Goal: Information Seeking & Learning: Find specific page/section

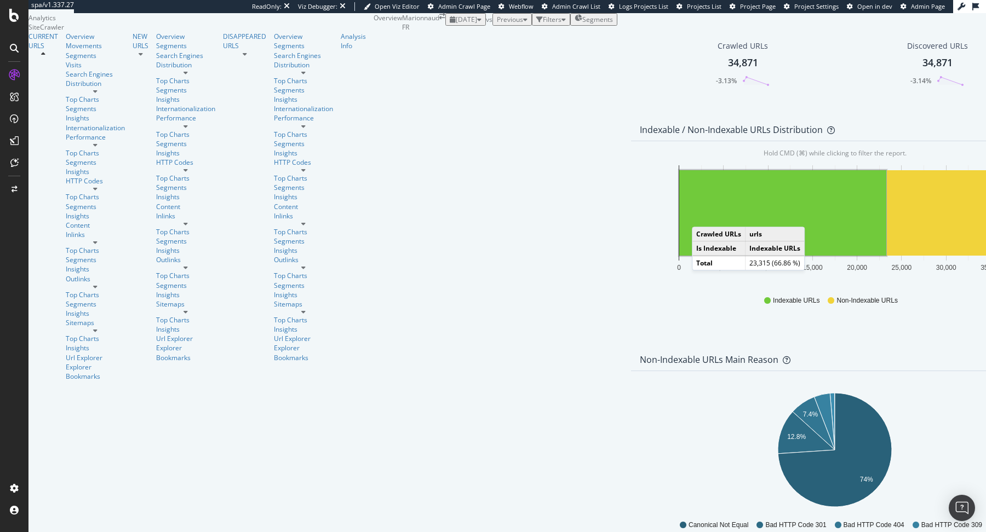
click at [679, 256] on rect "A chart." at bounding box center [782, 212] width 207 height 85
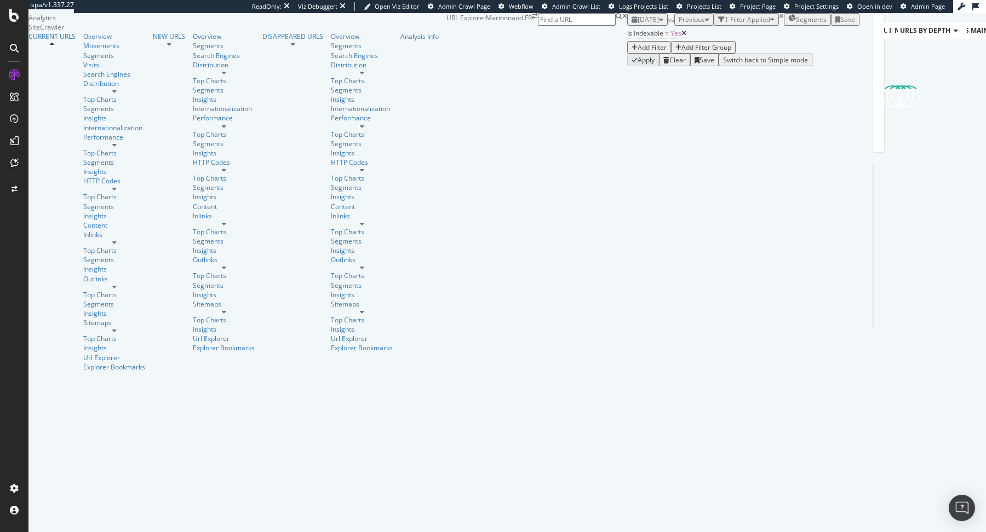
click at [681, 37] on icon at bounding box center [683, 33] width 5 height 7
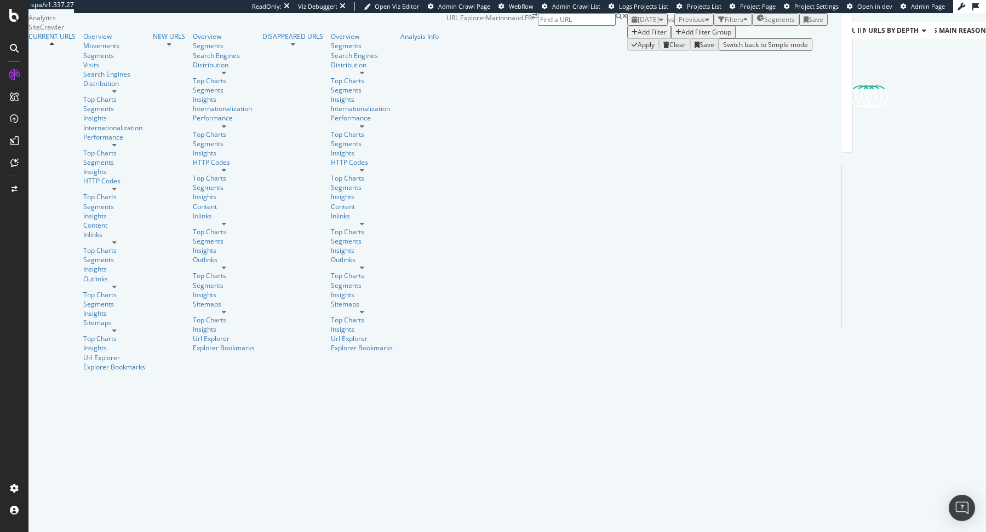
click at [631, 36] on div "button" at bounding box center [634, 32] width 6 height 7
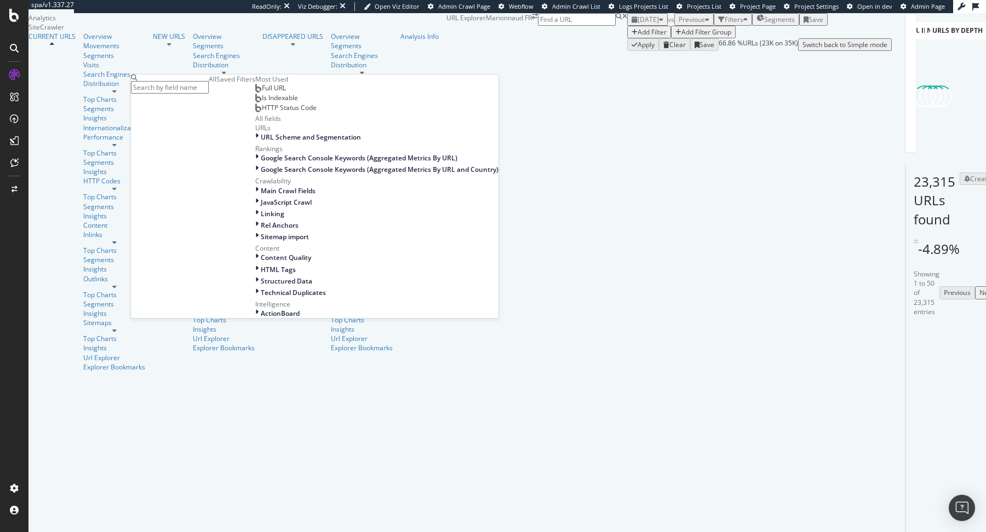
click at [627, 38] on div "Add Filter Add Filter Group" at bounding box center [759, 32] width 264 height 13
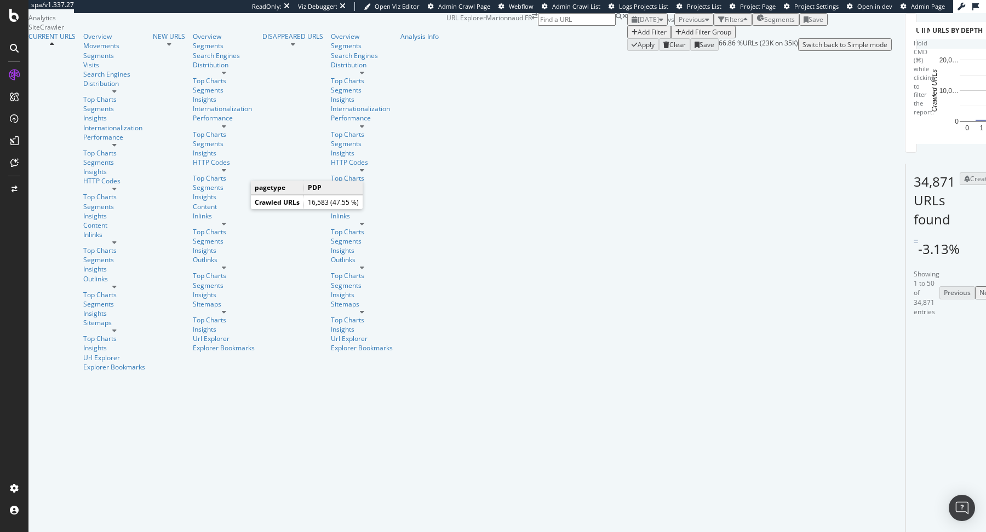
click at [978, 134] on icon "A chart." at bounding box center [997, 96] width 38 height 75
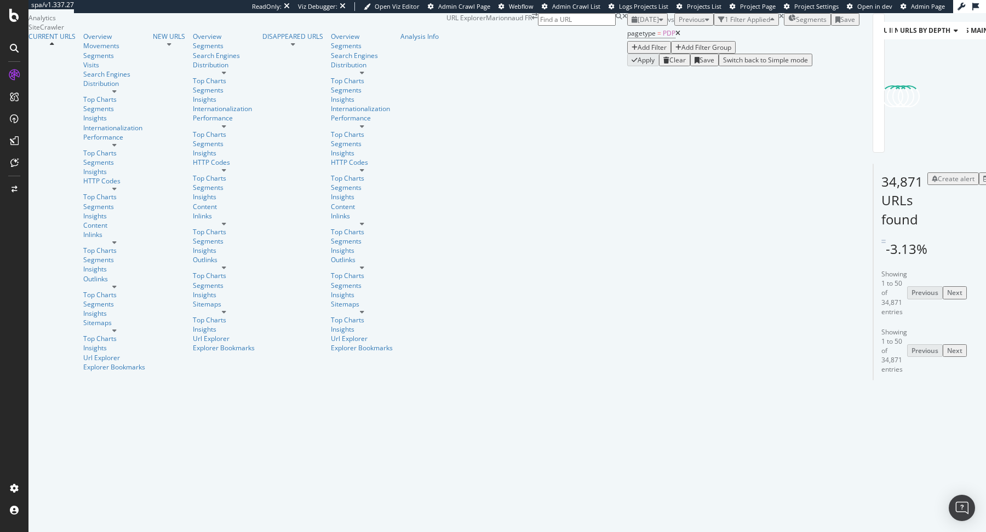
click at [637, 52] on div "Add Filter" at bounding box center [651, 47] width 29 height 9
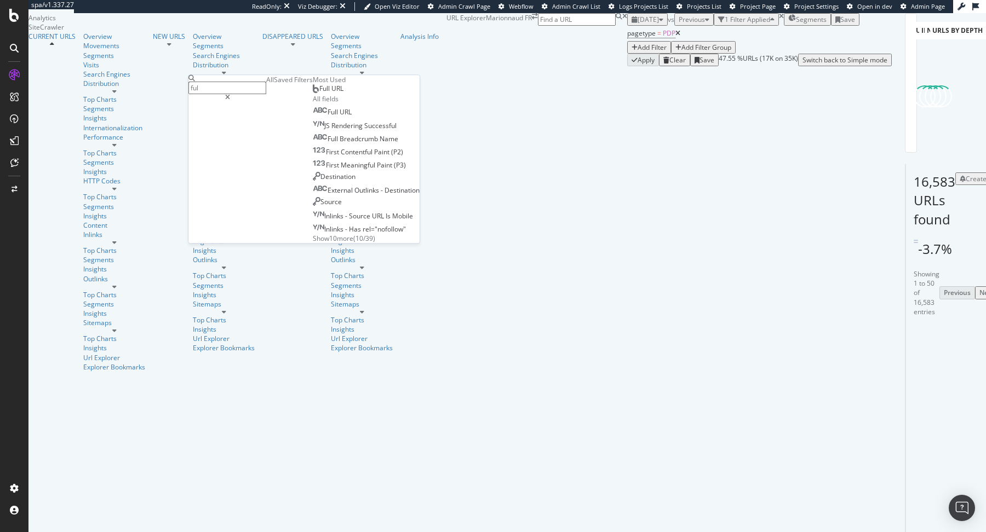
type input "ful"
click at [313, 93] on div "Full URL" at bounding box center [328, 88] width 31 height 9
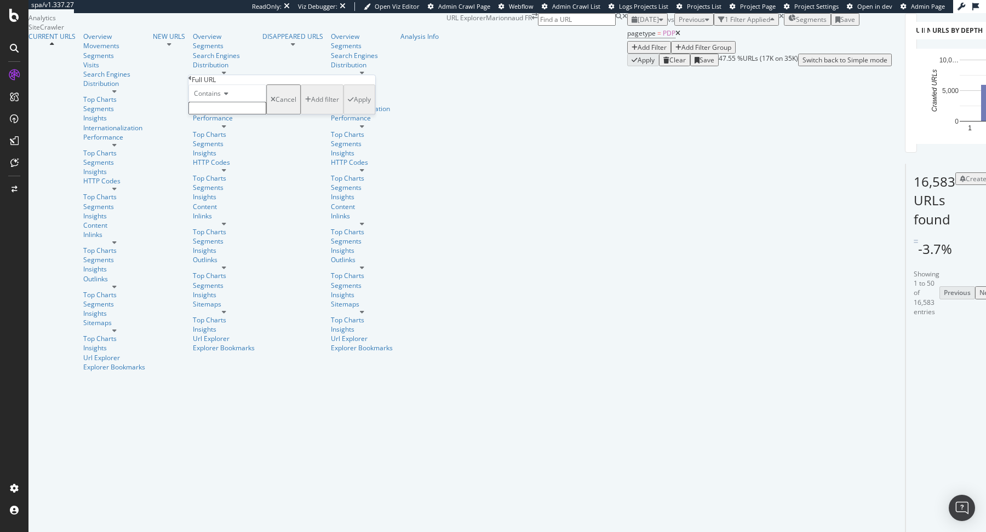
click at [266, 114] on input "text" at bounding box center [227, 108] width 78 height 13
paste input "dior-addict"
type input "dior-addict"
click at [354, 107] on div "Apply" at bounding box center [362, 102] width 17 height 9
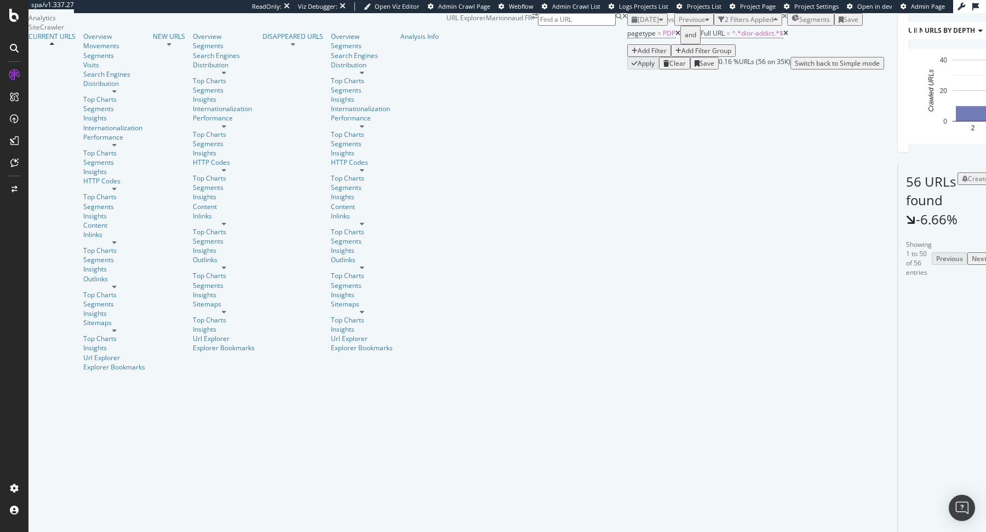
click at [783, 37] on icon at bounding box center [785, 33] width 5 height 7
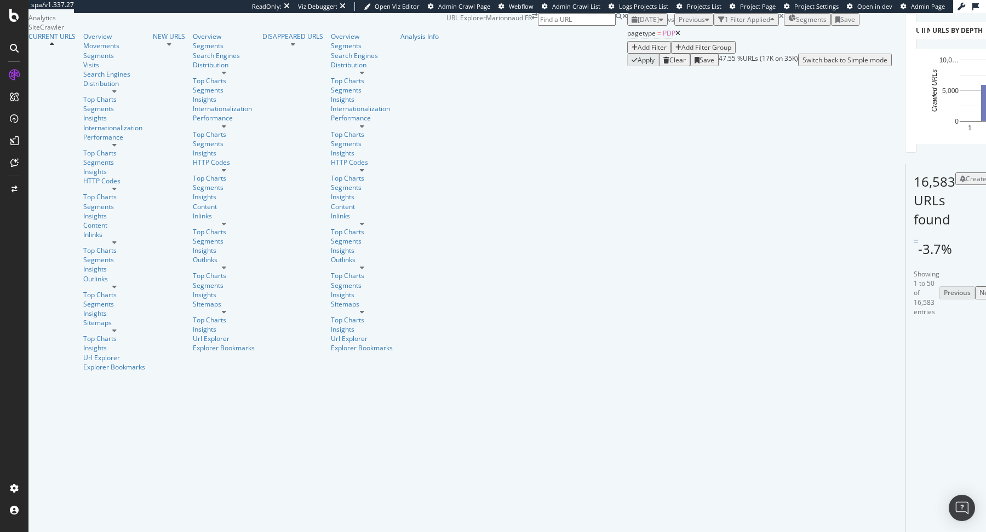
click at [637, 52] on div "Add Filter" at bounding box center [651, 47] width 29 height 9
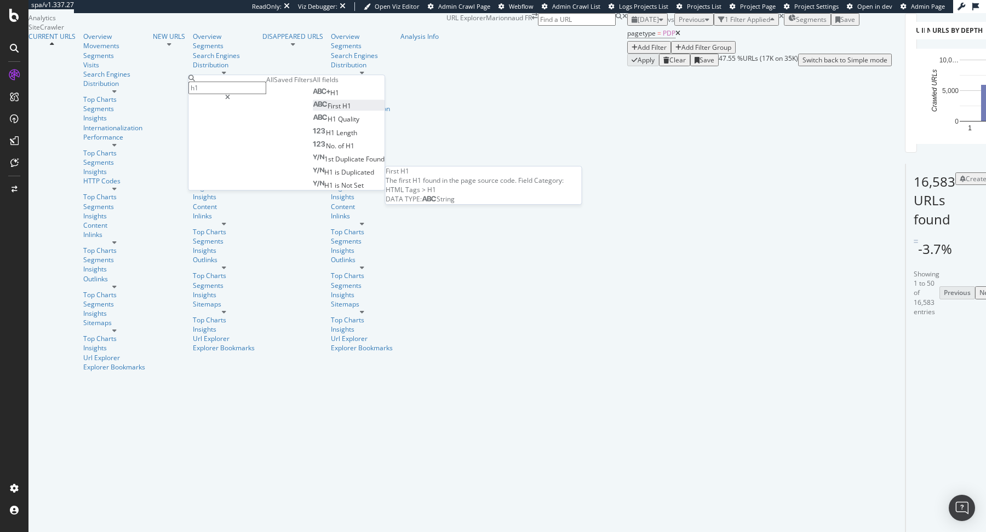
type input "h1"
click at [313, 111] on div "First H1" at bounding box center [332, 106] width 38 height 9
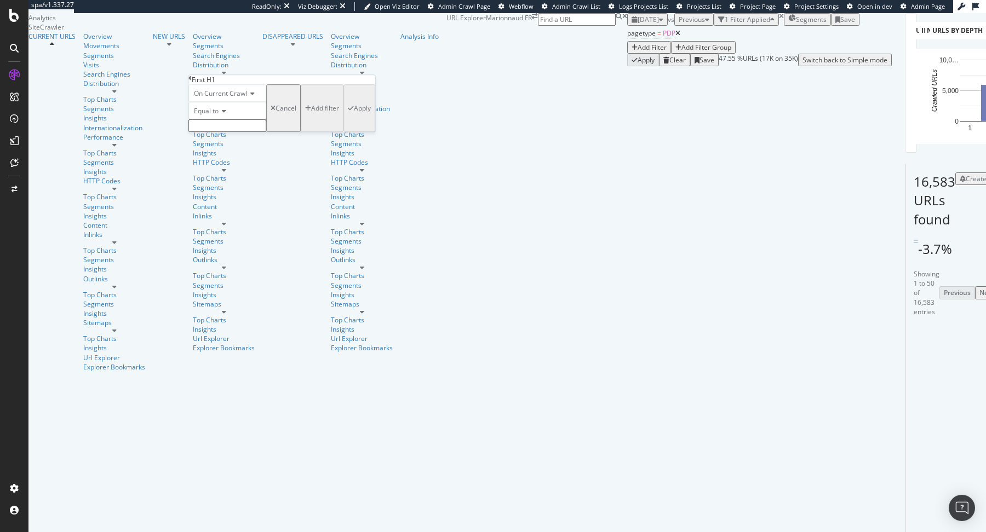
click at [226, 114] on icon at bounding box center [222, 111] width 8 height 7
click at [239, 200] on div "Contains" at bounding box center [227, 194] width 77 height 11
click at [254, 132] on input "text" at bounding box center [227, 125] width 78 height 13
type input "dior"
click at [354, 116] on div "Apply" at bounding box center [362, 111] width 17 height 9
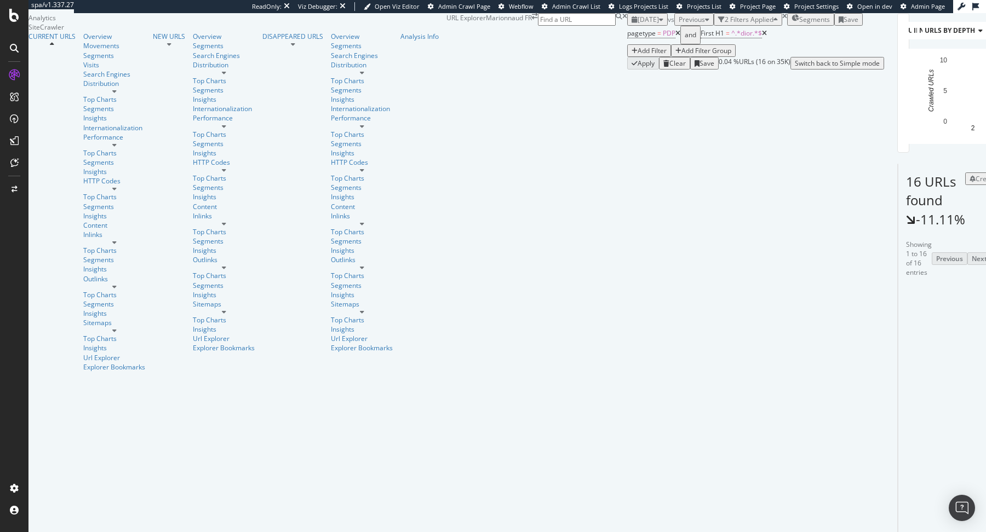
scroll to position [198, 0]
